Goal: Navigation & Orientation: Find specific page/section

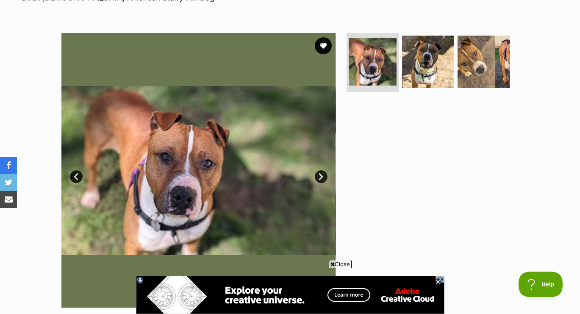
scroll to position [145, 0]
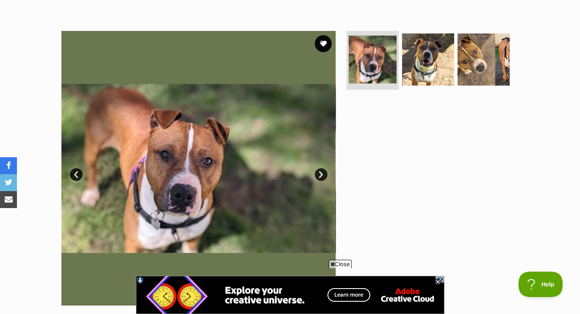
click at [321, 175] on link "Next" at bounding box center [321, 174] width 13 height 13
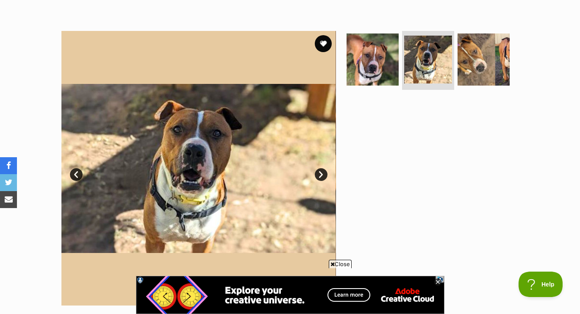
click at [321, 175] on link "Next" at bounding box center [321, 174] width 13 height 13
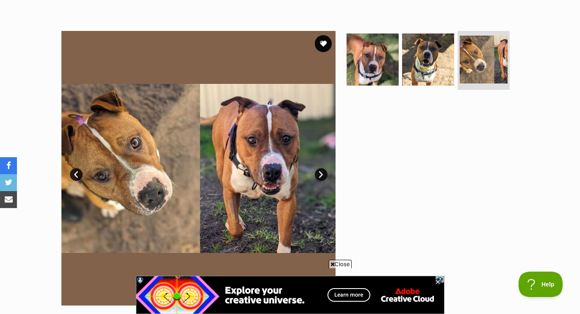
click at [321, 175] on link "Next" at bounding box center [321, 174] width 13 height 13
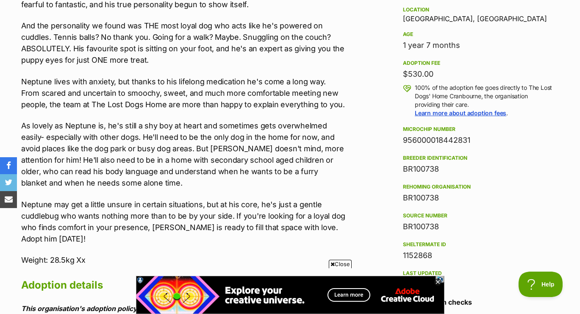
scroll to position [576, 0]
